Goal: Task Accomplishment & Management: Manage account settings

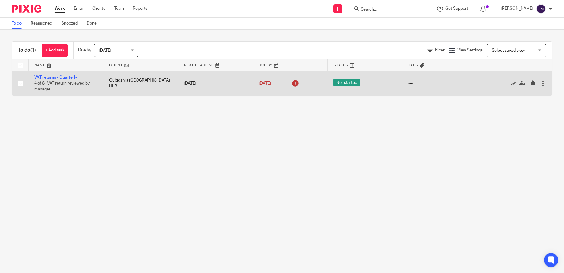
click at [73, 80] on td "VAT returns - Quarterly 4 of 8 · VAT return reviewed by manager" at bounding box center [65, 83] width 75 height 24
click at [61, 73] on td "VAT returns - Quarterly 4 of 8 · VAT return reviewed by manager" at bounding box center [65, 83] width 75 height 24
click at [64, 78] on link "VAT returns - Quarterly" at bounding box center [55, 77] width 43 height 4
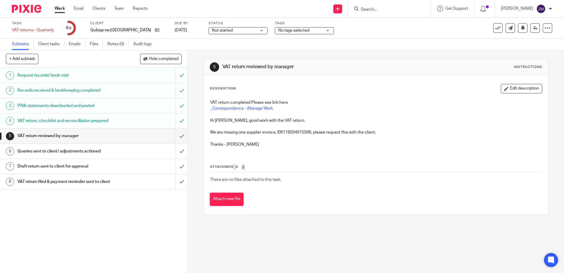
click at [233, 166] on span "Attachments" at bounding box center [224, 166] width 28 height 3
drag, startPoint x: 233, startPoint y: 166, endPoint x: 242, endPoint y: 167, distance: 8.3
click at [242, 167] on icon at bounding box center [243, 167] width 4 height 4
click at [545, 27] on icon at bounding box center [548, 28] width 6 height 6
click at [466, 78] on div "Description Edit description VAT return completed Please see link here _Corresp…" at bounding box center [376, 145] width 344 height 140
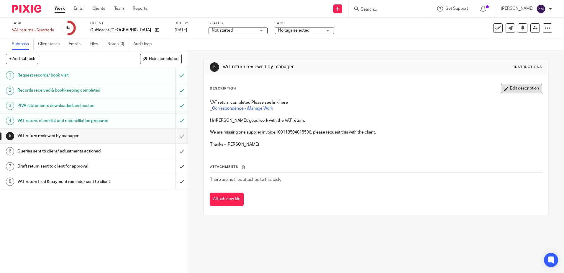
click at [502, 86] on button "Edit description" at bounding box center [521, 88] width 41 height 9
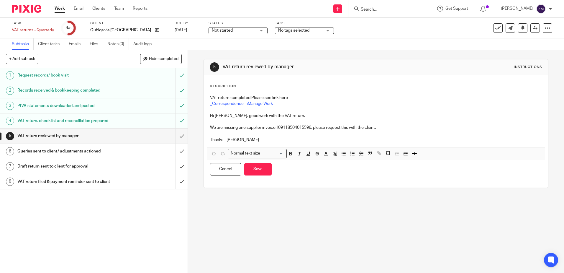
click at [244, 143] on div "VAT return completed Please see link here _Correspondence - iManage Work Hi Zay…" at bounding box center [376, 119] width 338 height 55
click at [266, 165] on button "Save" at bounding box center [257, 169] width 27 height 13
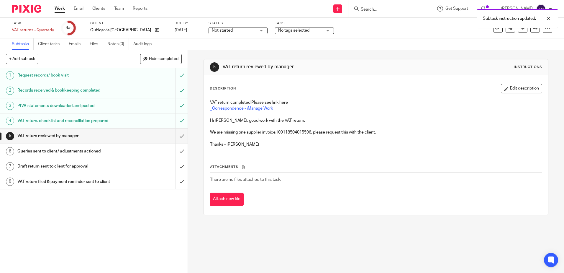
click at [242, 166] on icon at bounding box center [243, 167] width 4 height 4
click at [234, 168] on th "Attachments" at bounding box center [376, 168] width 332 height 9
click at [233, 168] on span "Attachments" at bounding box center [224, 166] width 28 height 3
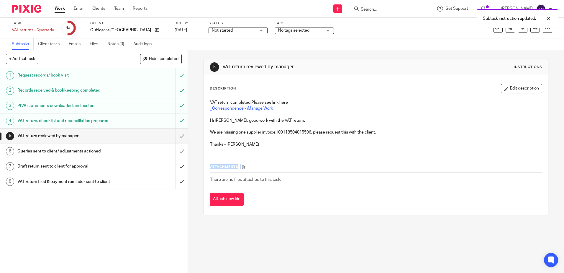
drag, startPoint x: 233, startPoint y: 168, endPoint x: 235, endPoint y: 195, distance: 27.2
click at [235, 195] on button "Attach new file" at bounding box center [227, 198] width 34 height 13
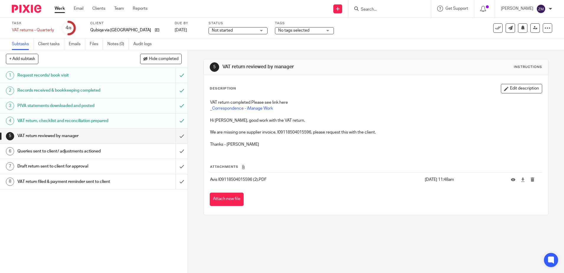
click at [267, 160] on div "Attachments Avis I09118504015596 (2).PDF 16 Sep 2025 11:48am Attach new file" at bounding box center [376, 179] width 332 height 54
click at [514, 90] on button "Edit description" at bounding box center [521, 88] width 41 height 9
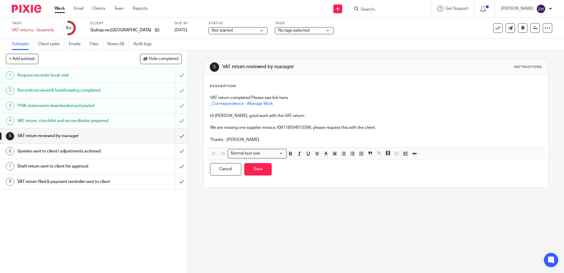
click at [282, 138] on p "Thanks - Ankita" at bounding box center [376, 140] width 332 height 6
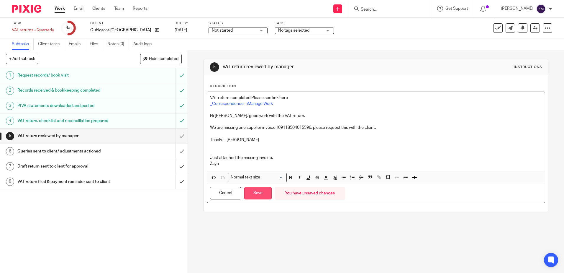
click at [252, 198] on button "Save" at bounding box center [257, 193] width 27 height 13
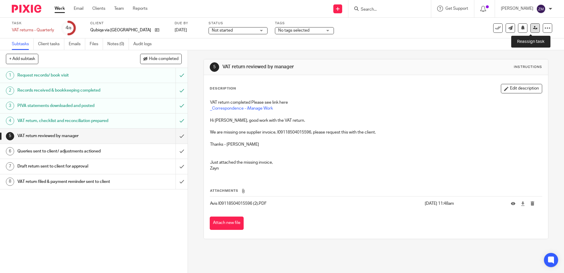
click at [533, 28] on icon at bounding box center [535, 28] width 4 height 4
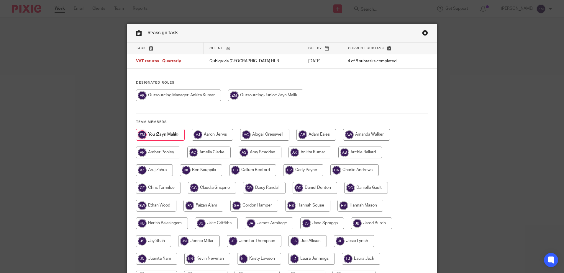
drag, startPoint x: 172, startPoint y: 98, endPoint x: 200, endPoint y: 92, distance: 28.8
click at [172, 98] on input "radio" at bounding box center [178, 95] width 85 height 12
radio input "true"
click at [422, 32] on link "Close this dialog window" at bounding box center [425, 34] width 6 height 8
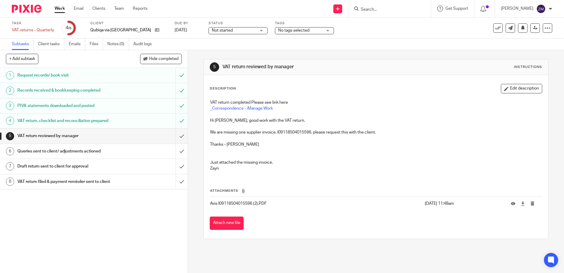
click at [212, 29] on span "Not started" at bounding box center [222, 30] width 21 height 4
click at [207, 51] on span "In progress" at bounding box center [205, 52] width 21 height 4
click at [543, 30] on div at bounding box center [547, 27] width 9 height 9
drag, startPoint x: 332, startPoint y: 28, endPoint x: 337, endPoint y: 27, distance: 4.5
click at [332, 28] on div "Task VAT returns - Quarterly Save VAT returns - Quarterly 4 /8 Client Qubiqa vi…" at bounding box center [237, 28] width 451 height 14
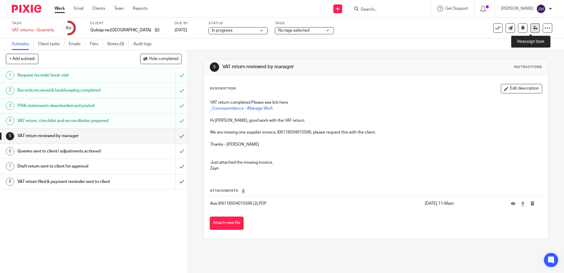
click at [531, 26] on link at bounding box center [535, 27] width 9 height 9
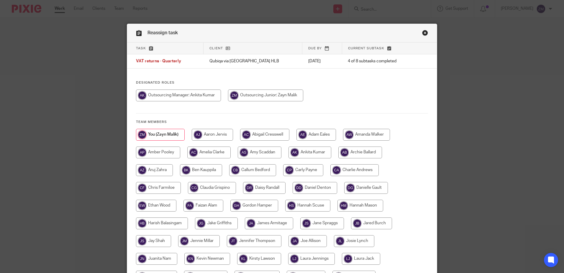
click at [215, 99] on input "radio" at bounding box center [178, 95] width 85 height 12
radio input "true"
click at [156, 92] on input "radio" at bounding box center [179, 95] width 87 height 12
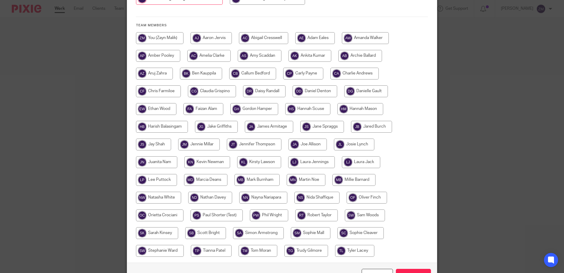
scroll to position [135, 0]
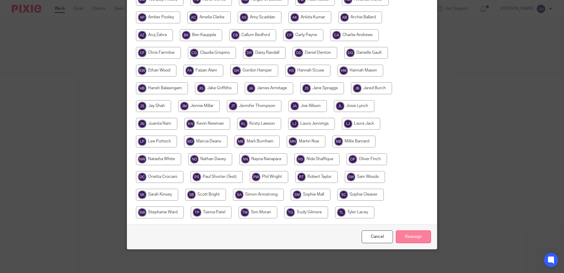
click at [408, 238] on input "Reassign" at bounding box center [413, 236] width 35 height 13
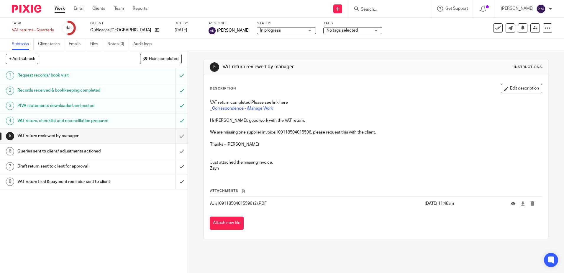
click at [55, 14] on div "Work Email Clients Team Reports Work Email Clients Team Reports Settings" at bounding box center [103, 8] width 108 height 17
click at [57, 12] on link "Work" at bounding box center [60, 9] width 10 height 6
